Goal: Task Accomplishment & Management: Complete application form

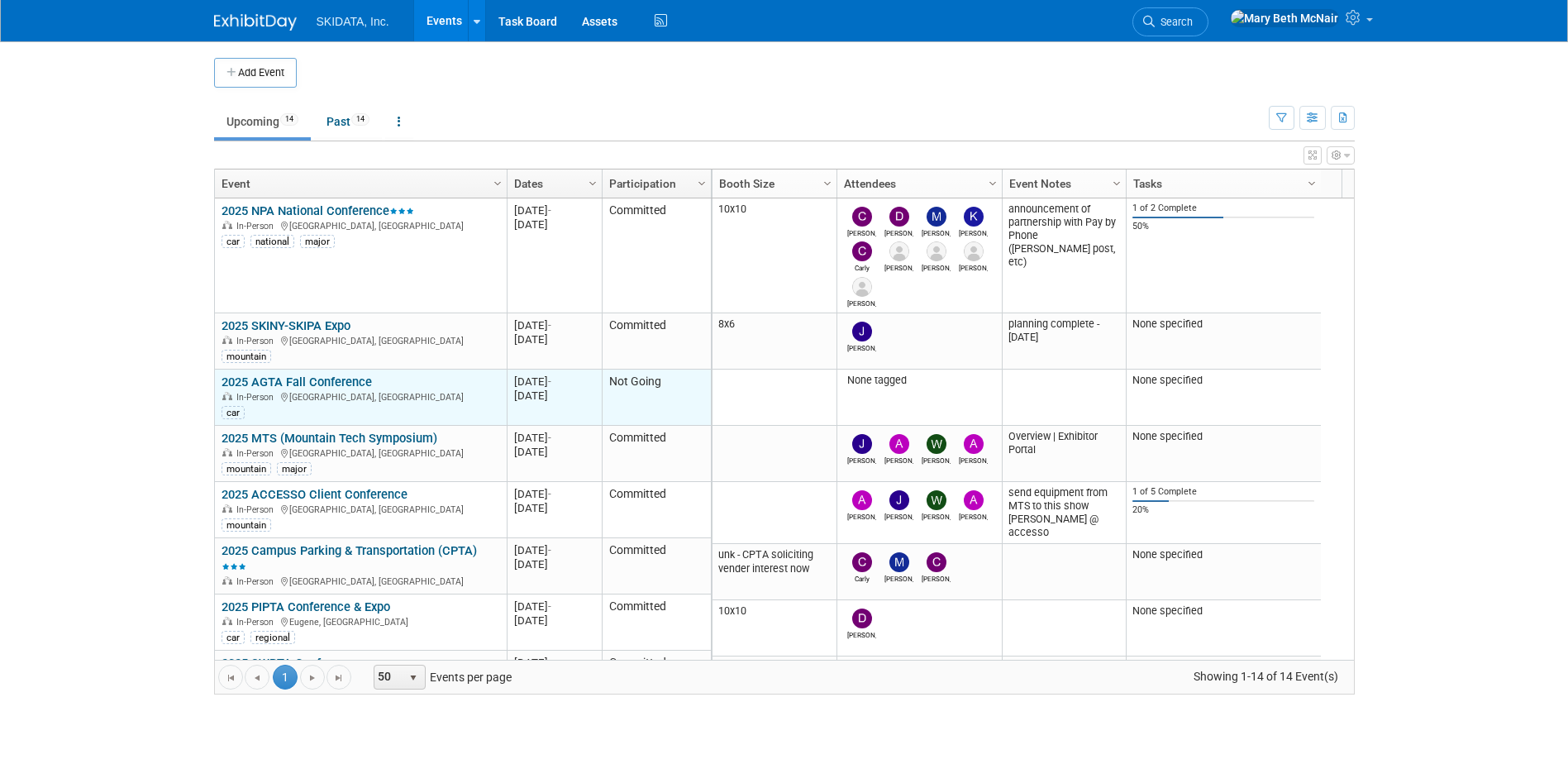
click at [325, 379] on link "2025 AGTA Fall Conference" at bounding box center [296, 382] width 151 height 15
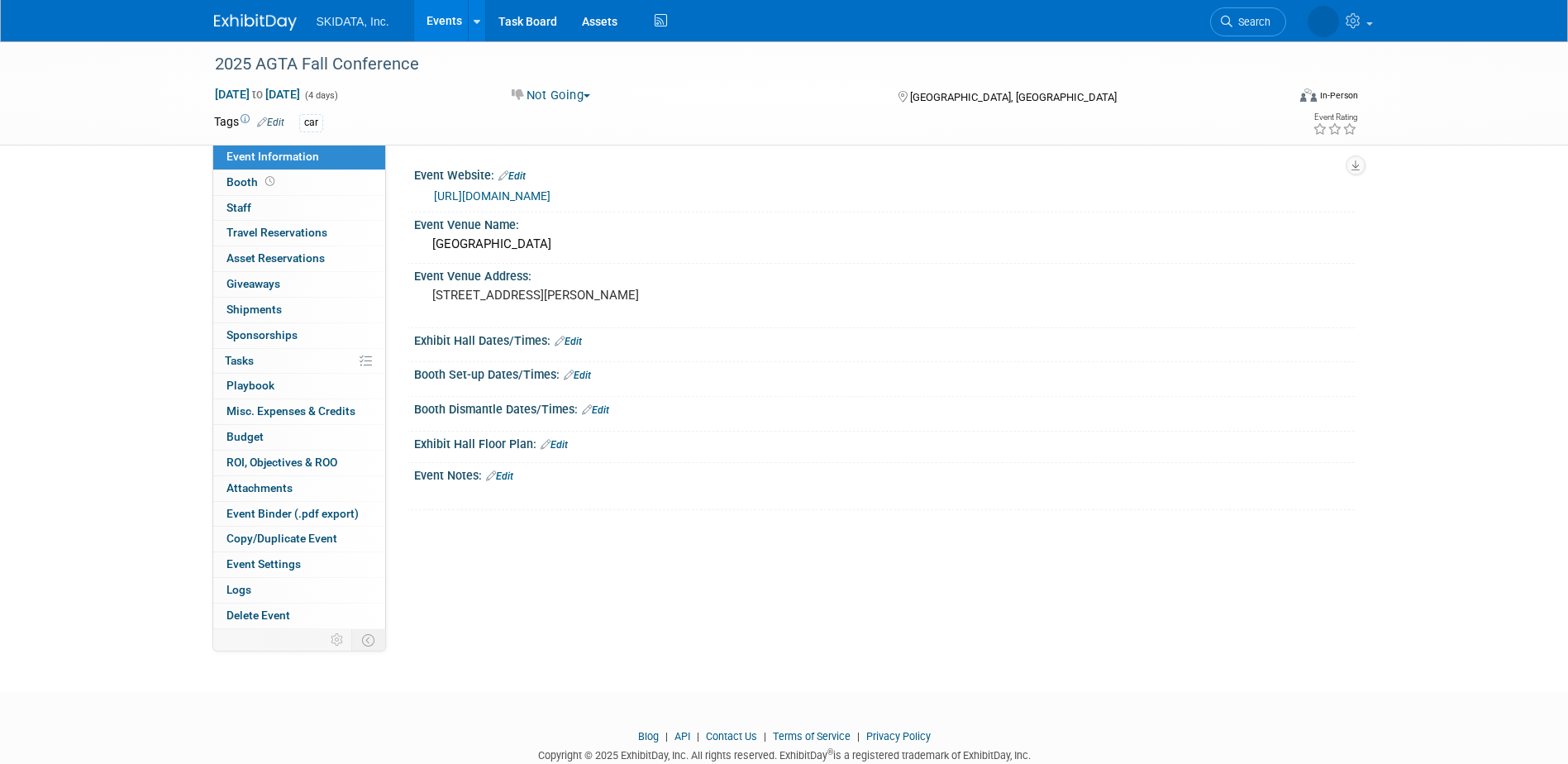
click at [561, 96] on button "Not Going" at bounding box center [551, 95] width 91 height 18
click at [566, 122] on link "Committed" at bounding box center [572, 123] width 131 height 23
click at [258, 203] on link "0 Staff 0" at bounding box center [299, 208] width 172 height 25
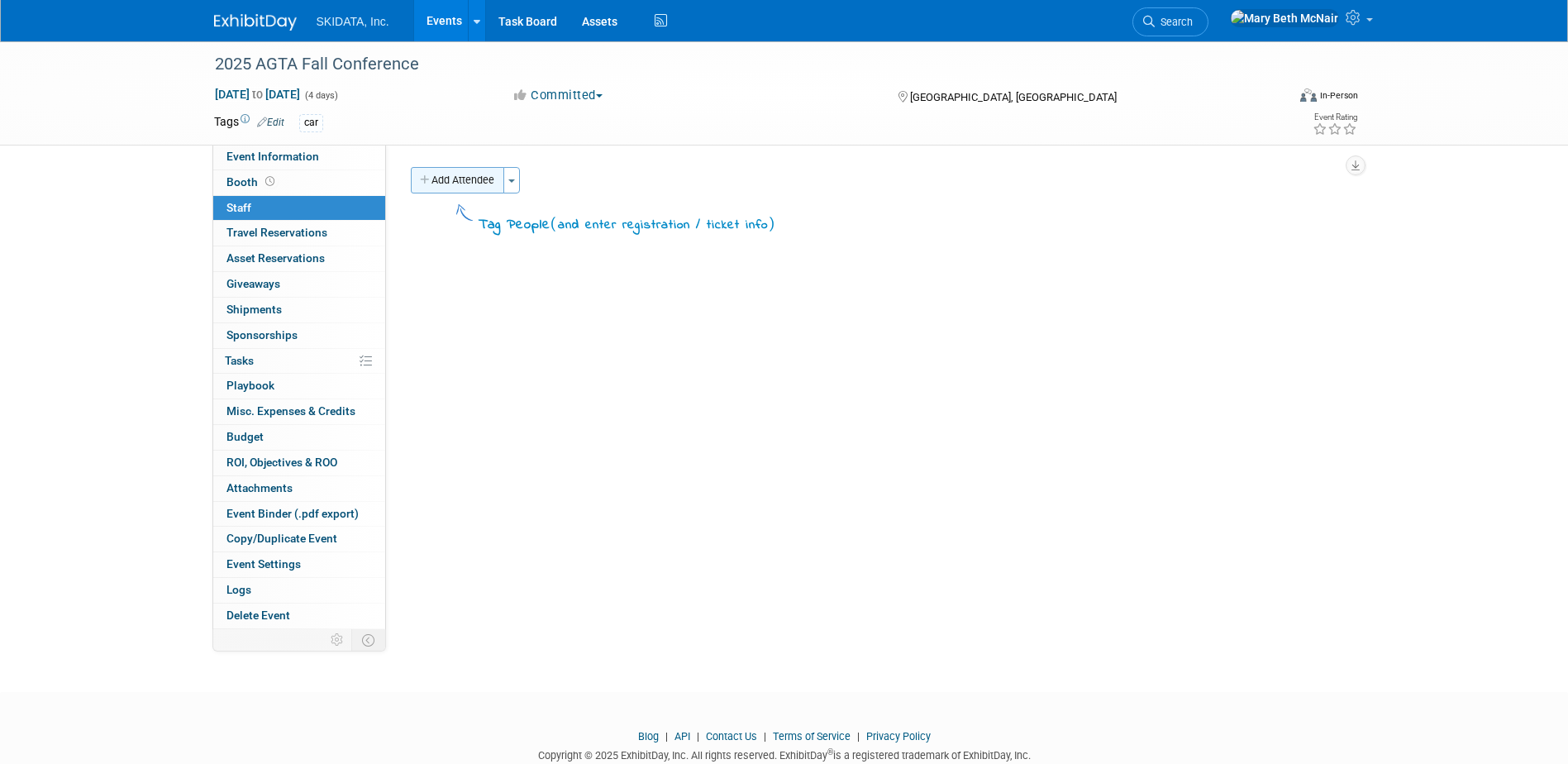
click at [481, 178] on button "Add Attendee" at bounding box center [458, 180] width 93 height 26
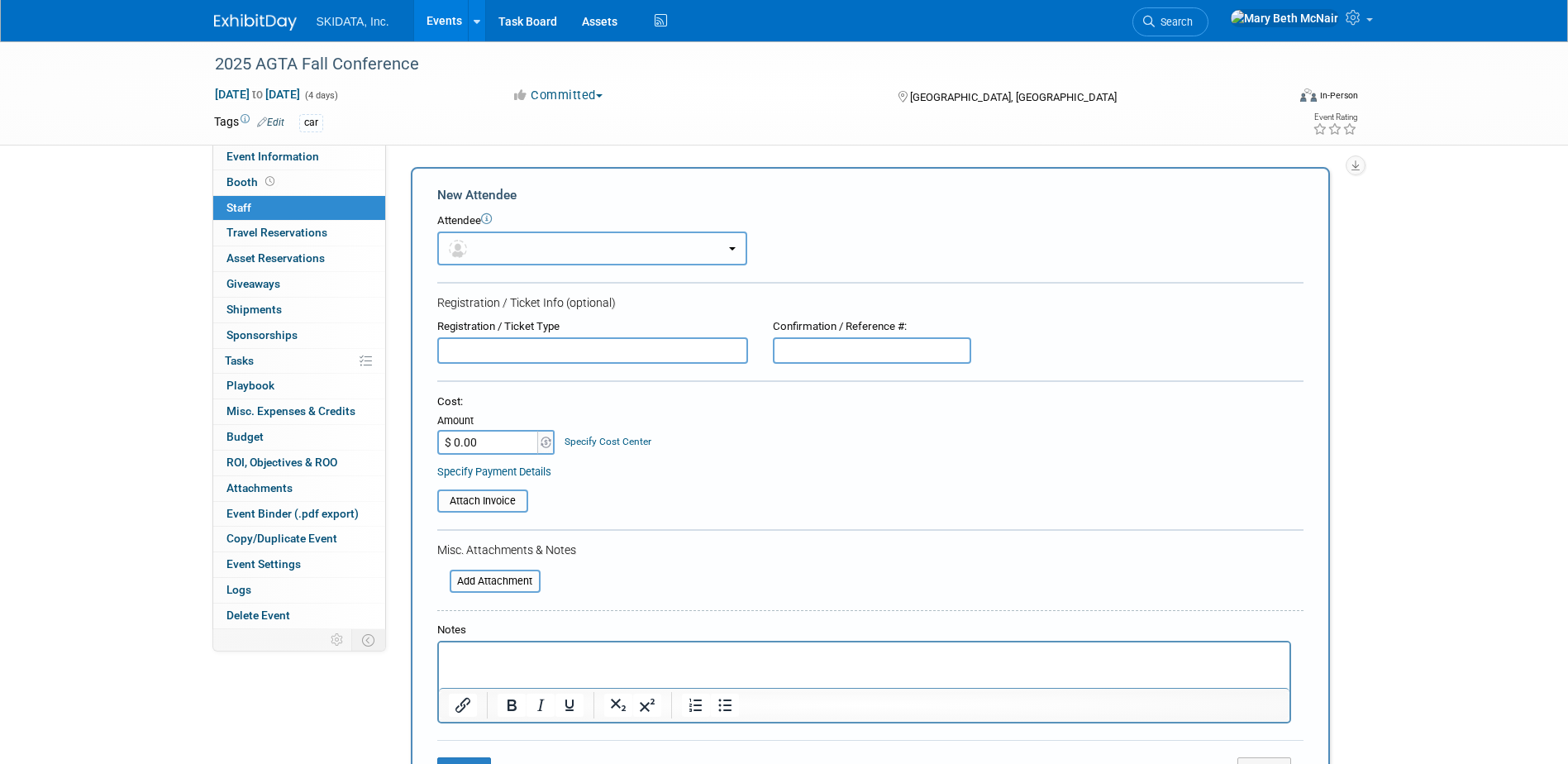
click at [733, 255] on button "button" at bounding box center [593, 249] width 310 height 34
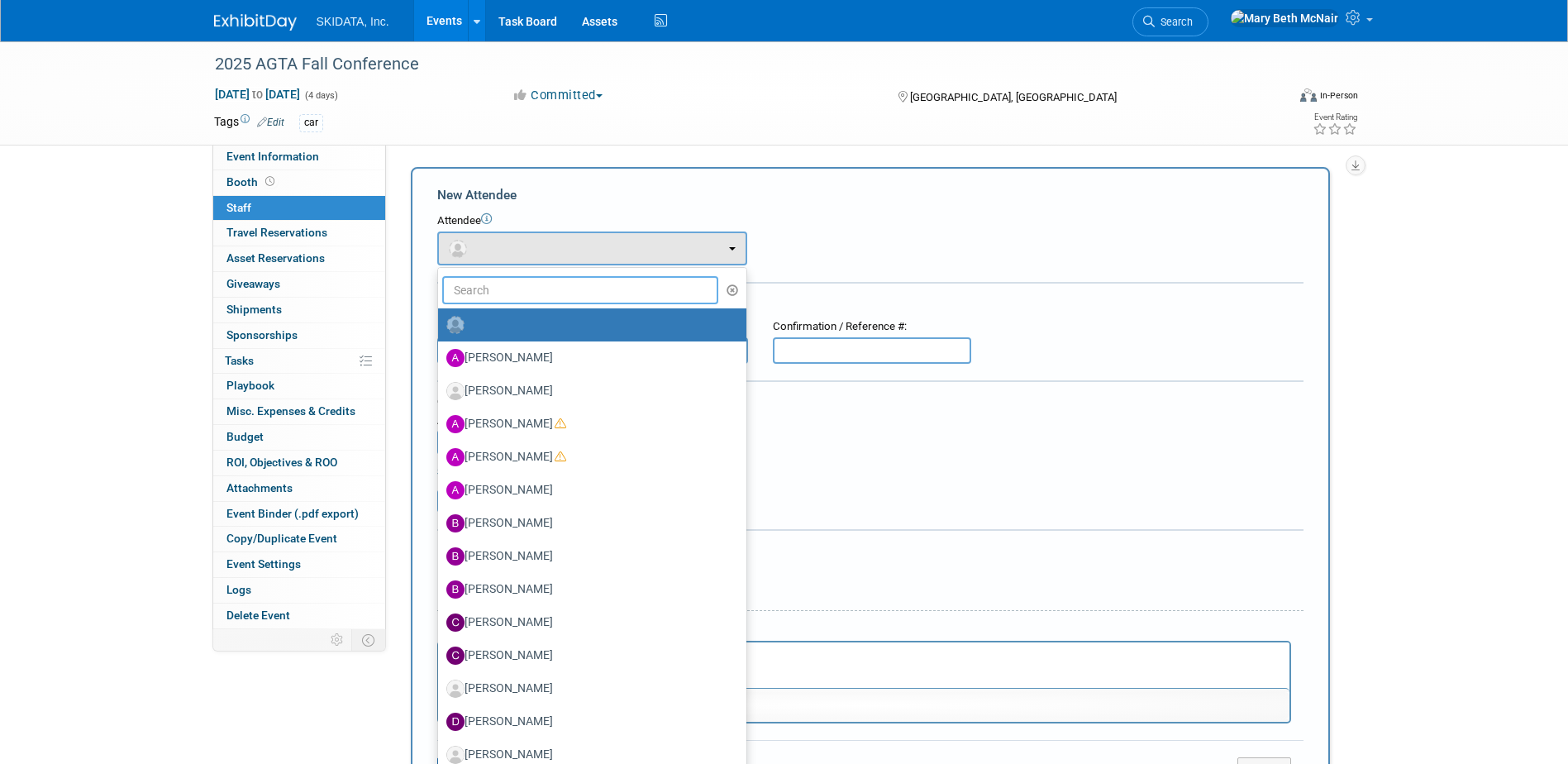
click at [530, 281] on input "text" at bounding box center [581, 290] width 277 height 28
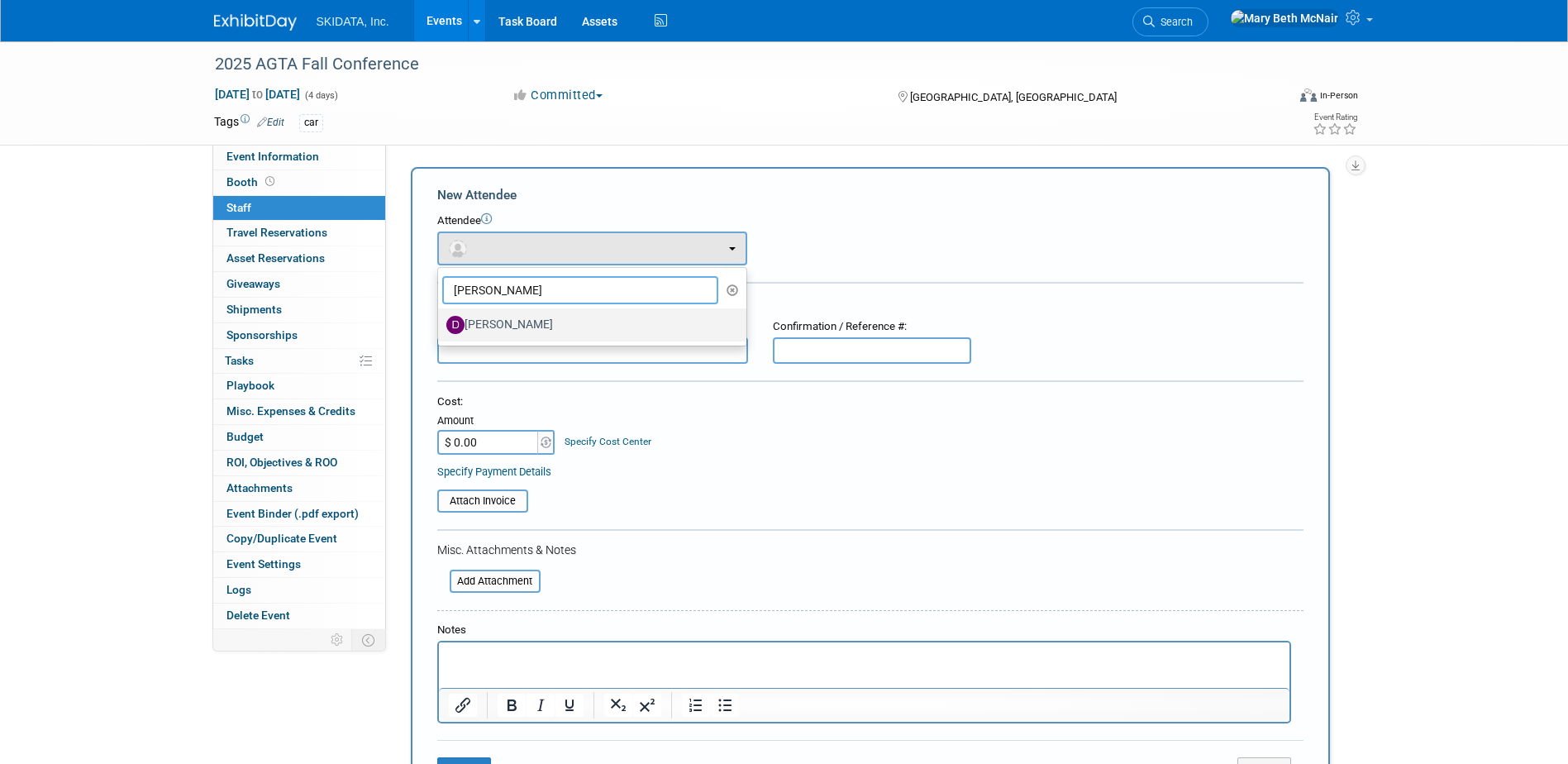
type input "damon"
click at [511, 331] on label "Damon Kessler" at bounding box center [588, 325] width 284 height 26
click at [441, 328] on input "Damon Kessler" at bounding box center [436, 323] width 11 height 11
select select "87cadcf2-a59e-4f12-8794-2c7babd30a00"
select select "2"
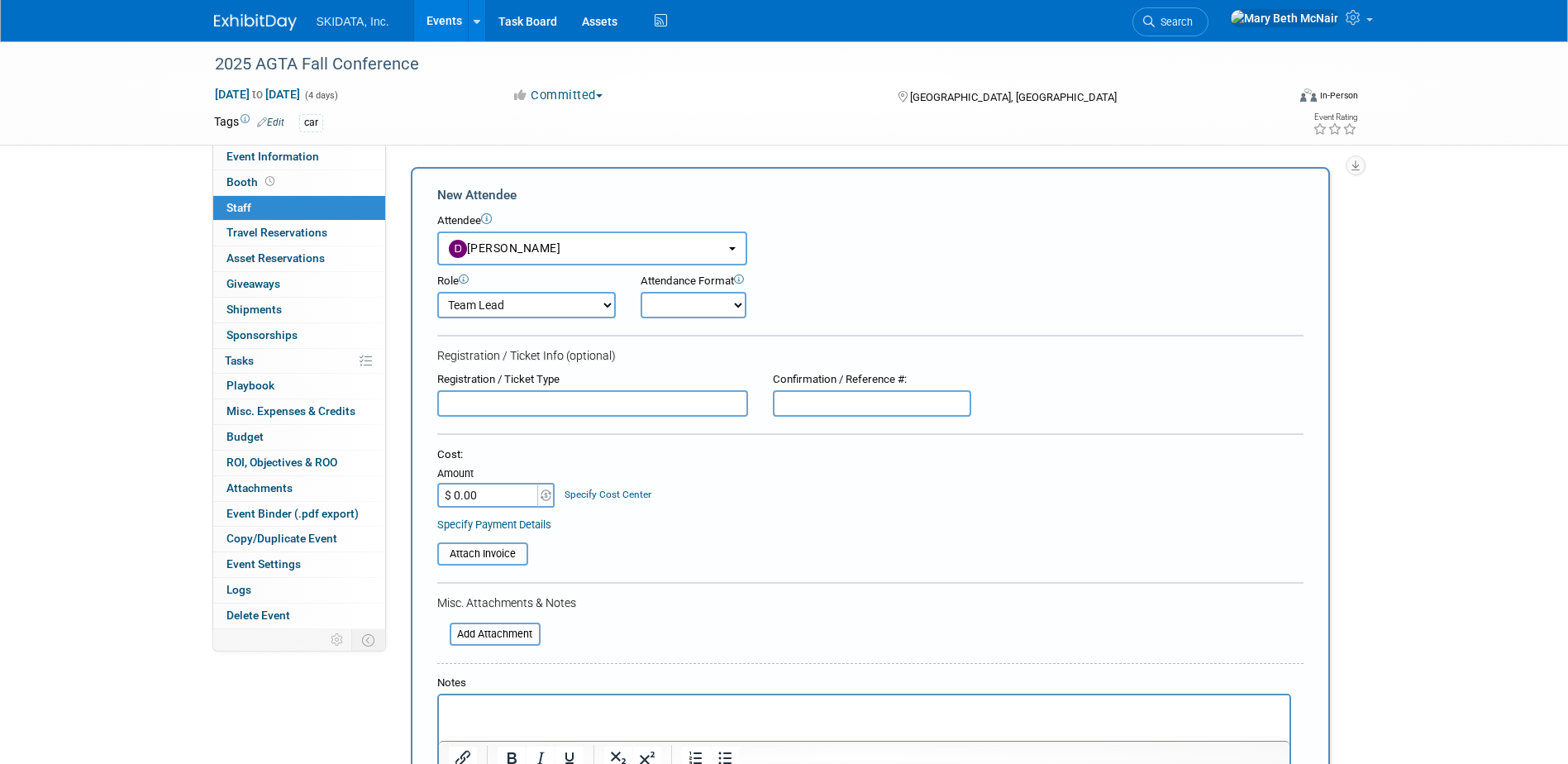
click at [660, 320] on form "New Attendee Attendee <img src="https://www.exhibitday.com/Images/Unassigned-Us…" at bounding box center [870, 516] width 867 height 660
click at [682, 297] on select "Onsite Remote" at bounding box center [694, 305] width 106 height 26
select select "1"
click at [641, 292] on select "Onsite Remote" at bounding box center [694, 305] width 106 height 26
click at [583, 393] on input "text" at bounding box center [593, 404] width 311 height 26
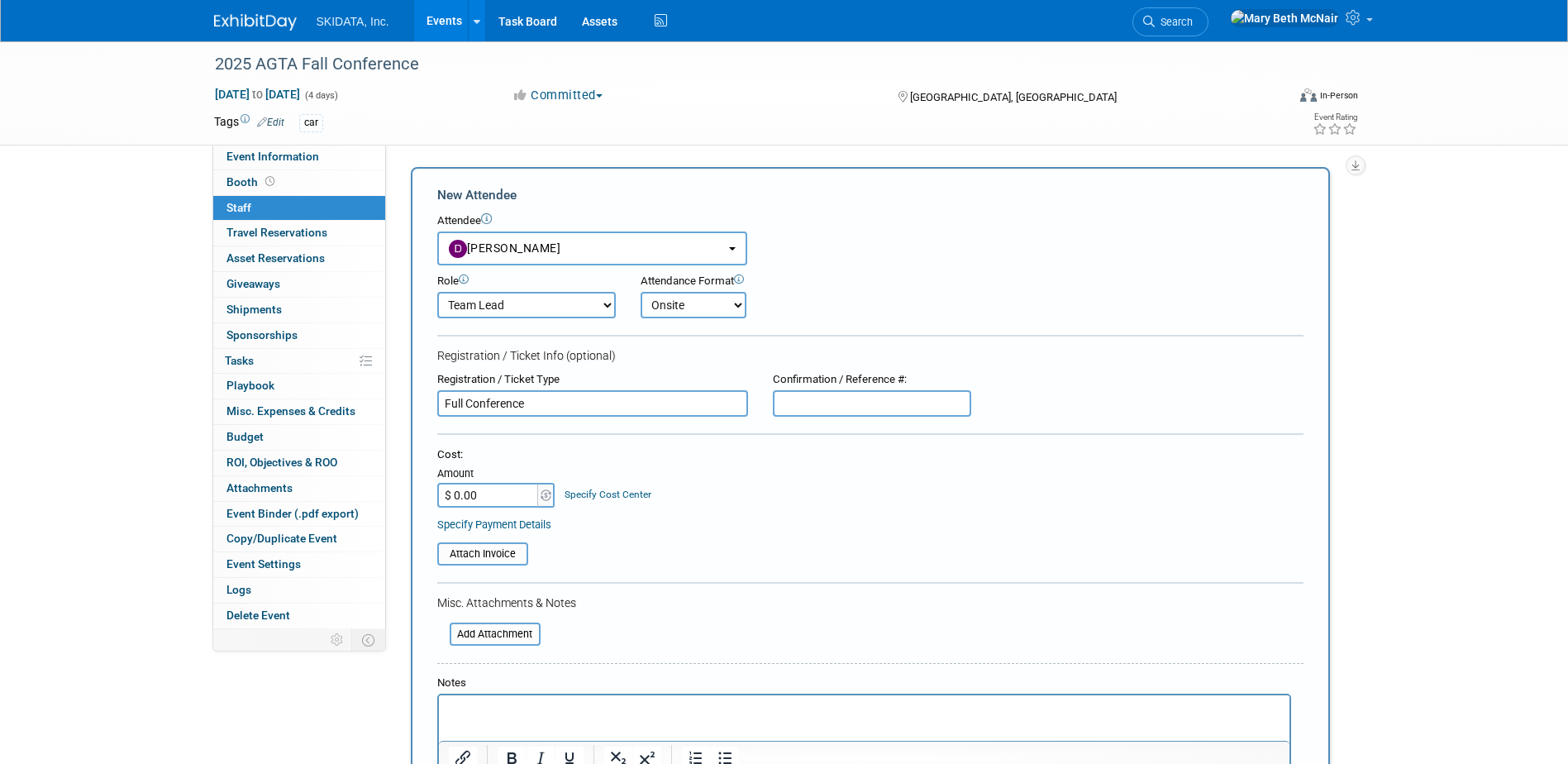
type input "Full Conference"
